Goal: Complete application form

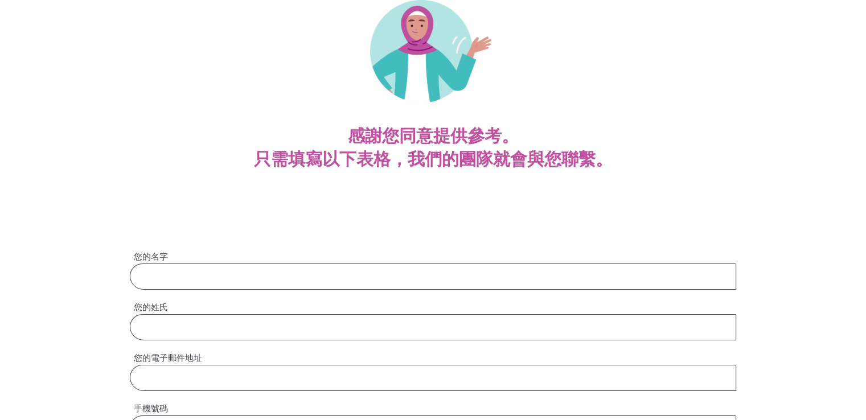
scroll to position [57, 0]
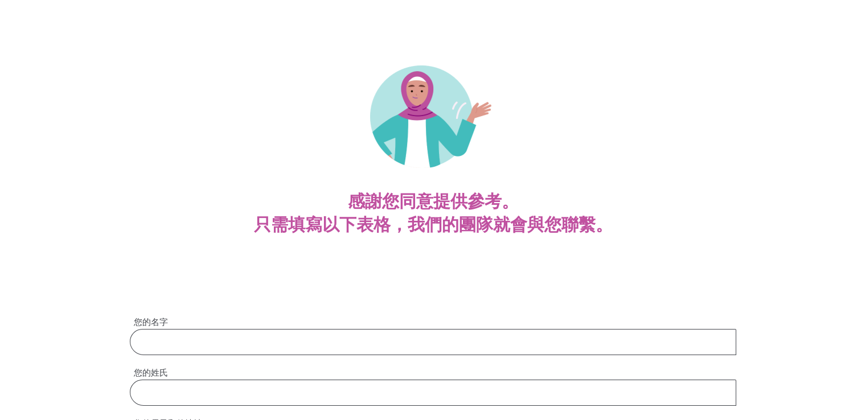
click at [226, 345] on input "您的名字" at bounding box center [433, 342] width 607 height 26
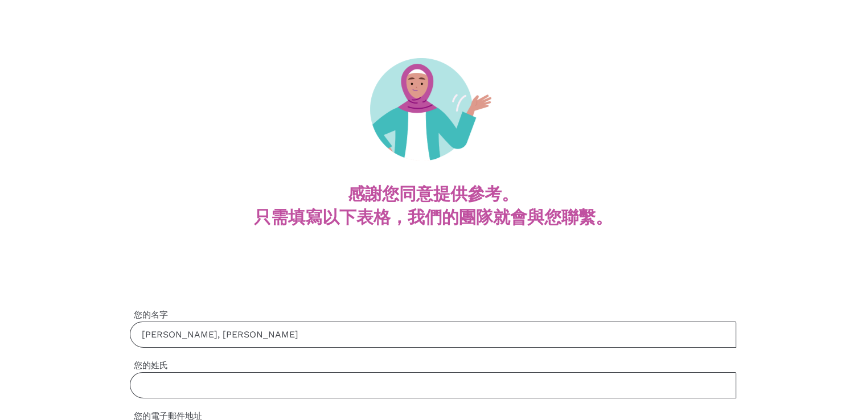
scroll to position [171, 0]
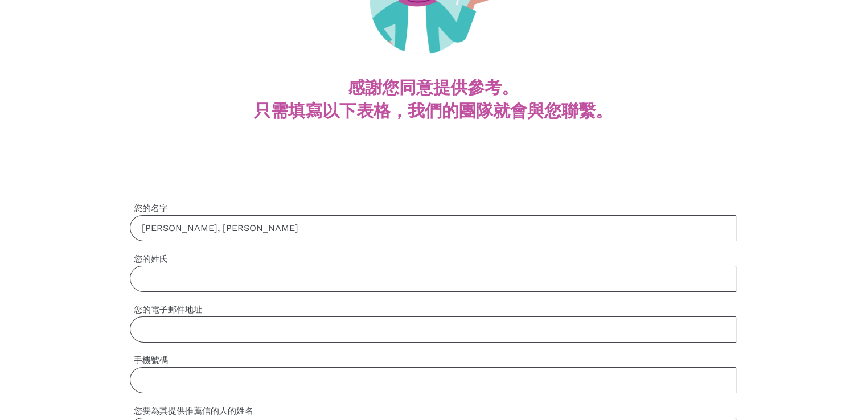
drag, startPoint x: 171, startPoint y: 227, endPoint x: 114, endPoint y: 226, distance: 57.0
type input ", [PERSON_NAME]"
click at [146, 263] on font "您的姓氏" at bounding box center [151, 259] width 34 height 10
click at [146, 266] on input "您的姓氏" at bounding box center [433, 279] width 607 height 26
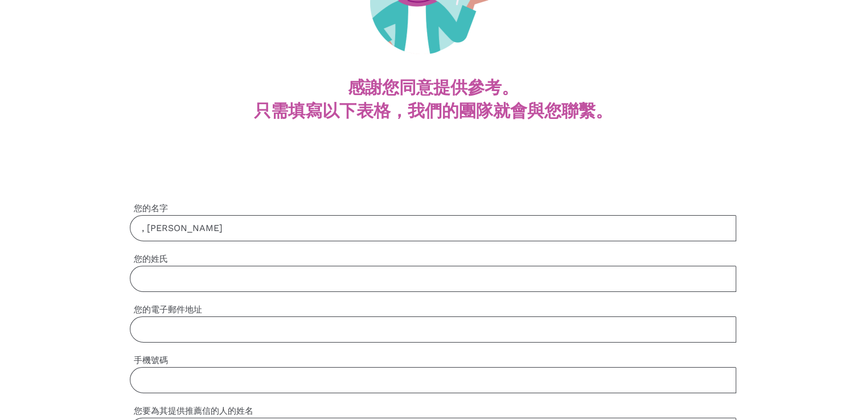
paste input "[PERSON_NAME]"
type input "[PERSON_NAME]"
click at [150, 230] on input ", [PERSON_NAME]" at bounding box center [433, 228] width 607 height 26
type input "[PERSON_NAME]"
click at [171, 333] on input "您的電子郵件地址" at bounding box center [433, 330] width 607 height 26
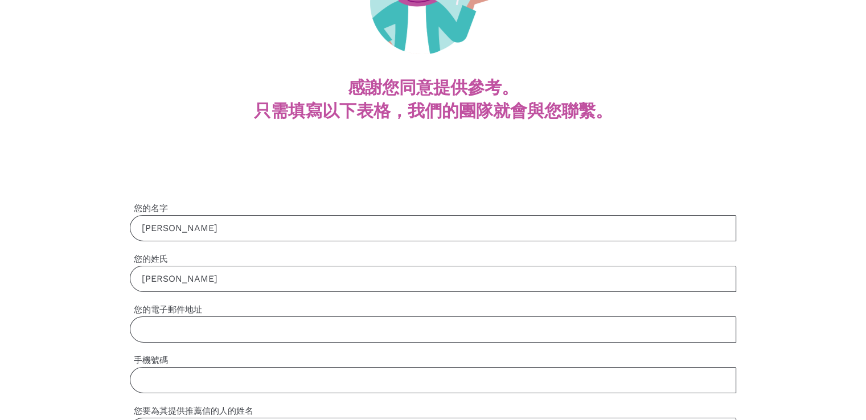
type input "[EMAIL_ADDRESS][DOMAIN_NAME]"
click at [155, 388] on input "手機號碼" at bounding box center [433, 380] width 607 height 26
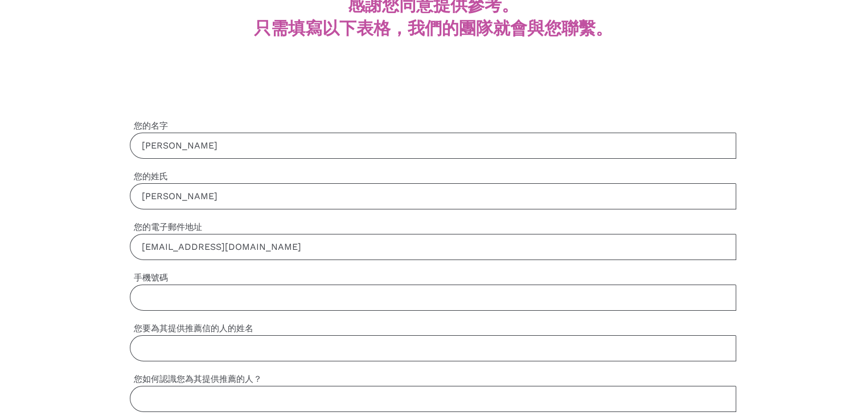
scroll to position [342, 0]
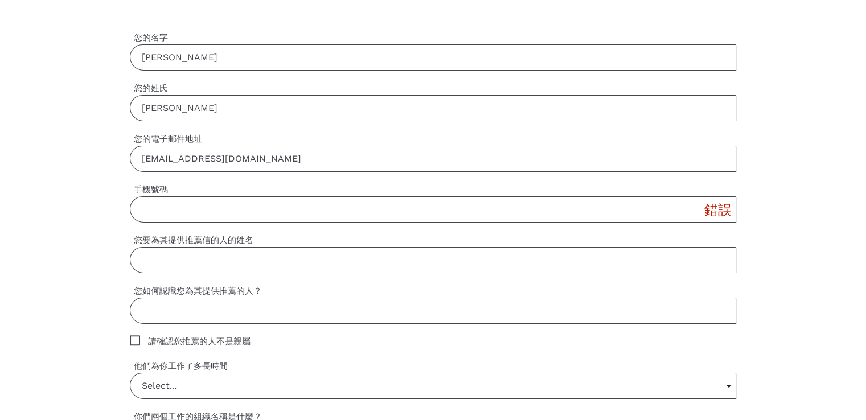
click at [184, 268] on input "您要為其提供推薦信的人的姓名" at bounding box center [433, 260] width 607 height 26
paste input "Chia-[PERSON_NAME]"
type input "Chia-[PERSON_NAME]"
click at [183, 201] on input "手機號碼" at bounding box center [433, 209] width 607 height 26
click at [178, 203] on input "手機號碼" at bounding box center [433, 209] width 607 height 26
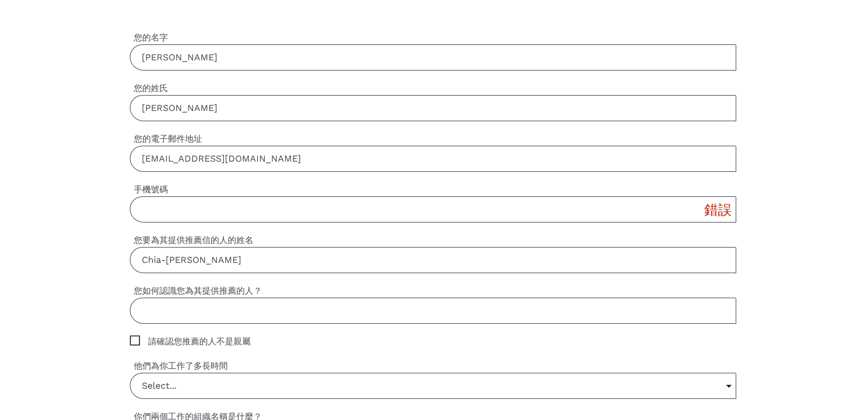
click at [178, 203] on input "手機號碼" at bounding box center [433, 209] width 607 height 26
click at [171, 306] on input "您如何認識您為其提供推薦的人？" at bounding box center [433, 311] width 607 height 26
click at [132, 338] on span "請確認您推薦的人不是親屬" at bounding box center [201, 341] width 142 height 13
click at [132, 338] on input "請確認您推薦的人不是親屬" at bounding box center [133, 338] width 7 height 7
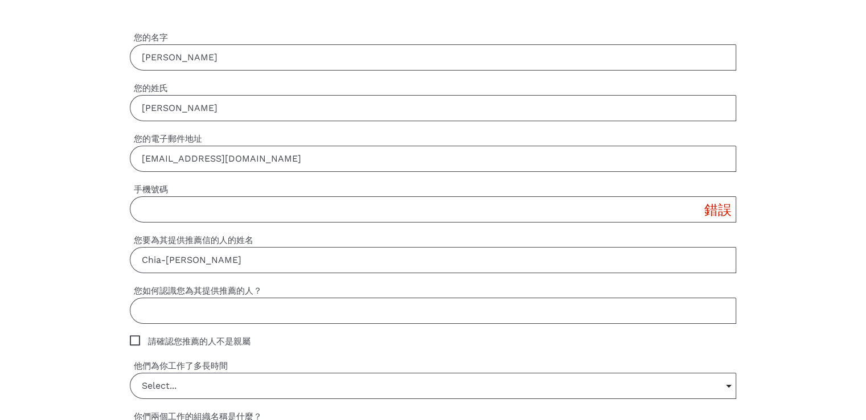
checkbox input "true"
click at [211, 316] on input "您如何認識您為其提供推薦的人？" at bounding box center [433, 311] width 607 height 26
type input "ㄍ"
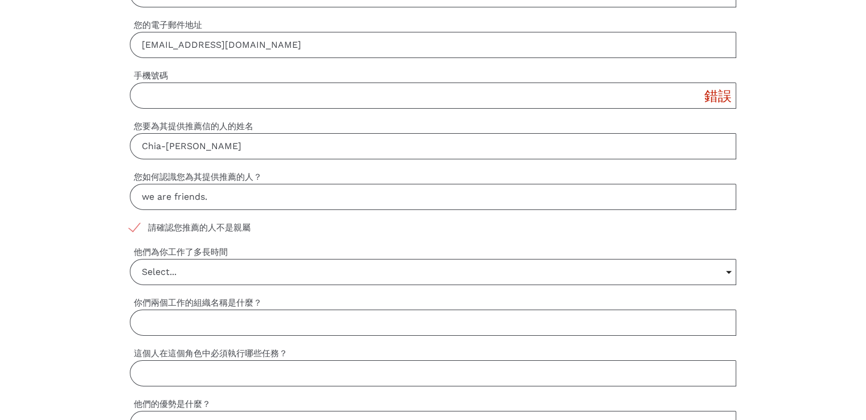
type input "we are friends."
click at [252, 262] on input "Select..." at bounding box center [432, 272] width 605 height 25
type input "選擇..."
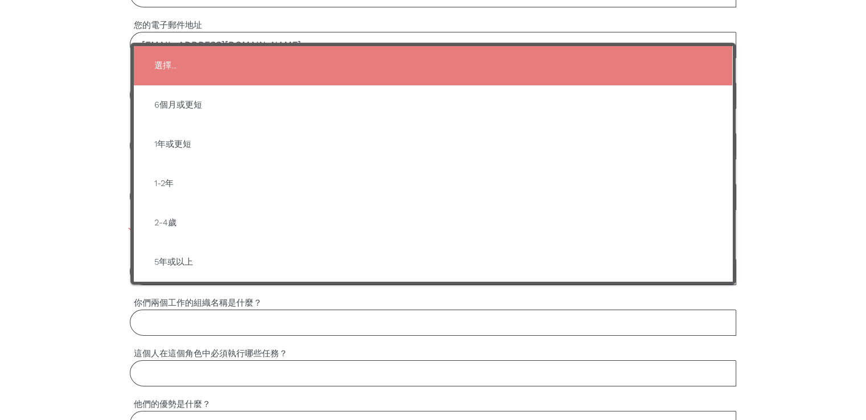
click at [30, 206] on div "設定 Yuan-Tien 您的名字 設定 [PERSON_NAME] 您的姓氏 設定 [EMAIL_ADDRESS][DOMAIN_NAME] 您的電子郵件地…" at bounding box center [433, 424] width 866 height 1058
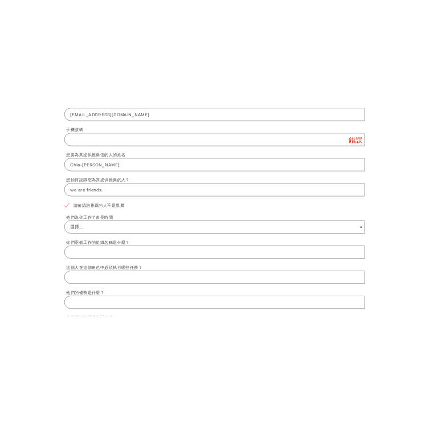
scroll to position [399, 0]
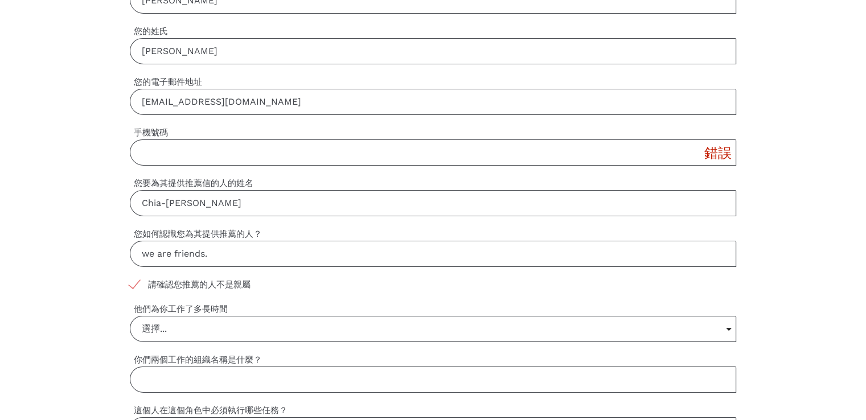
click at [192, 153] on input "手機號碼" at bounding box center [433, 153] width 607 height 26
type input "[PHONE_NUMBER]"
click at [169, 325] on input "選擇..." at bounding box center [432, 329] width 605 height 25
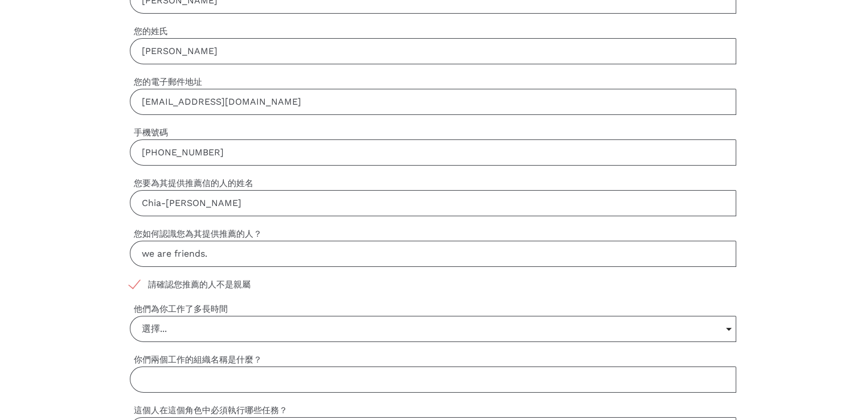
click at [181, 329] on input "選擇..." at bounding box center [432, 329] width 605 height 25
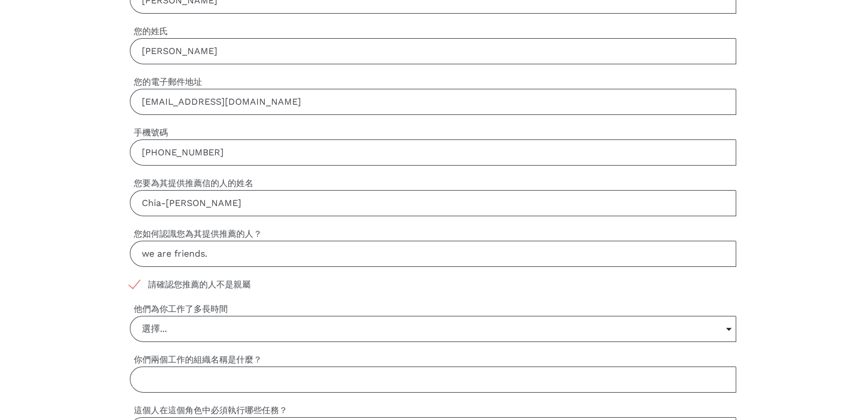
click at [212, 331] on input "選擇..." at bounding box center [432, 329] width 605 height 25
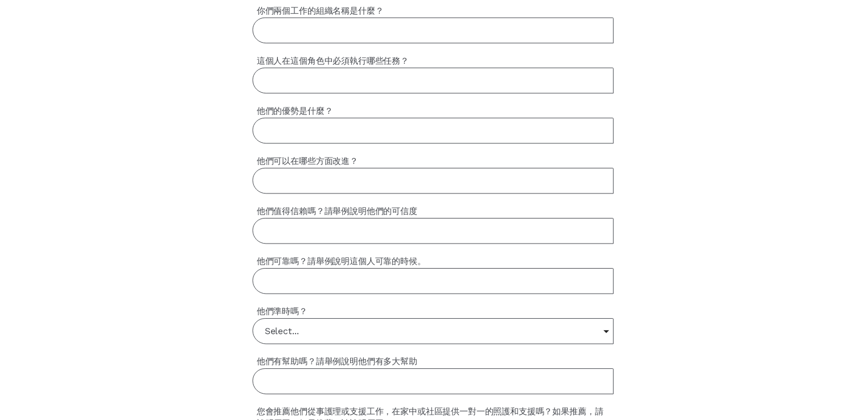
scroll to position [740, 0]
